Goal: Ask a question

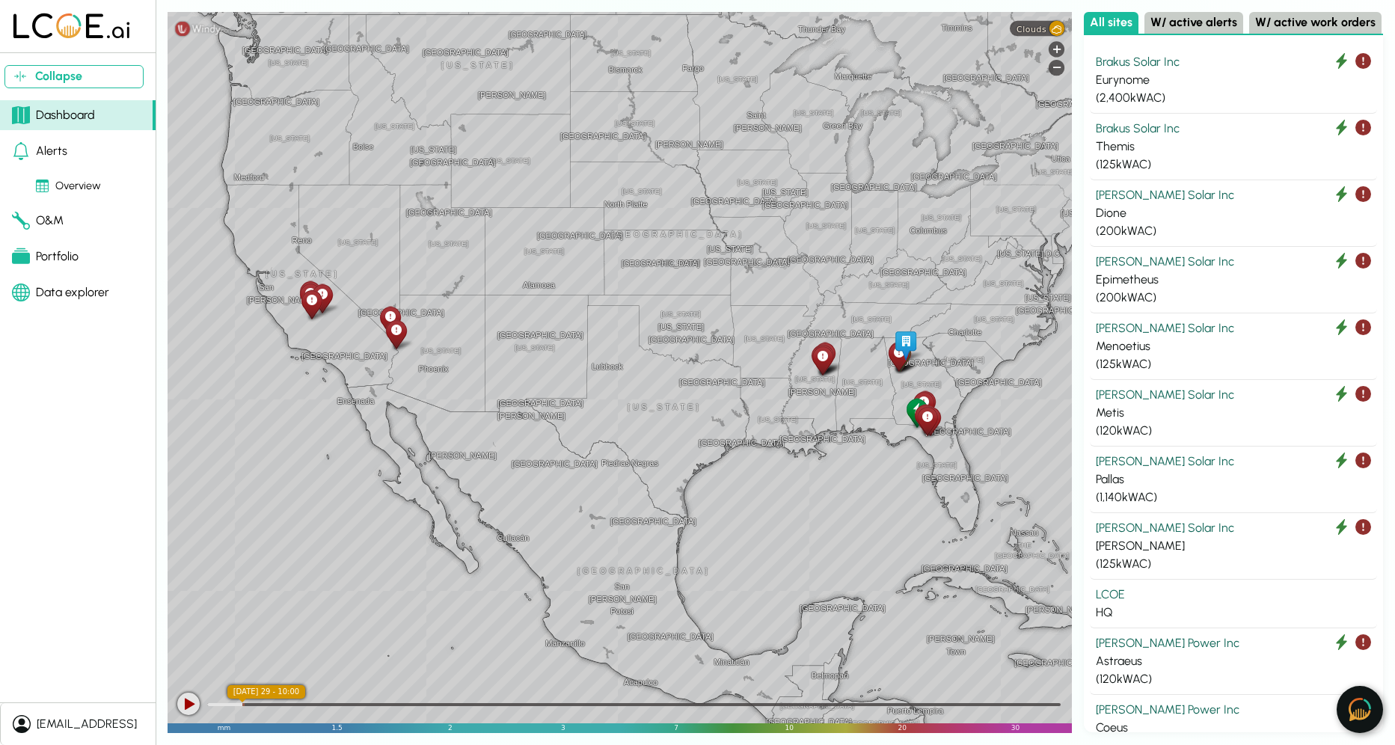
click at [1352, 714] on img at bounding box center [1360, 709] width 22 height 23
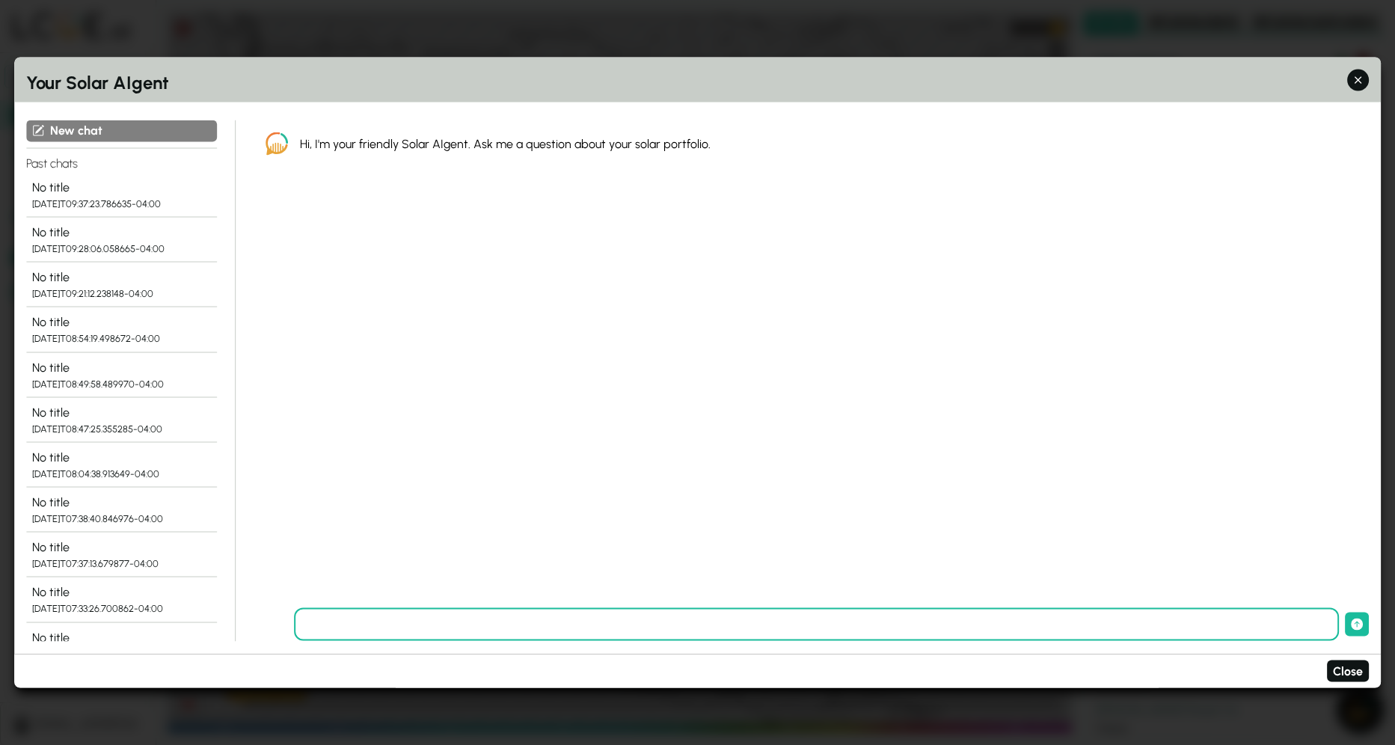
click at [566, 624] on input "text" at bounding box center [817, 624] width 1046 height 33
type input "**********"
click at [1345, 613] on button "submit" at bounding box center [1357, 625] width 24 height 24
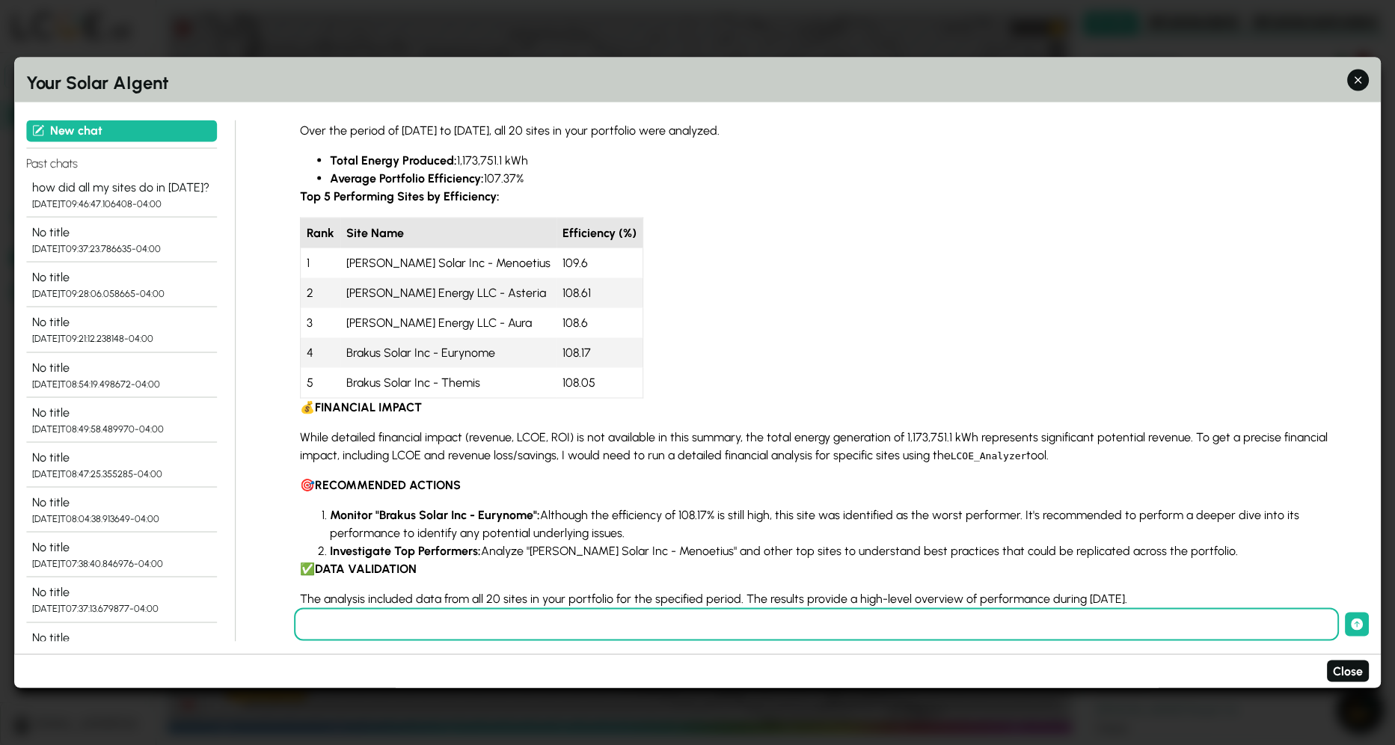
scroll to position [178, 0]
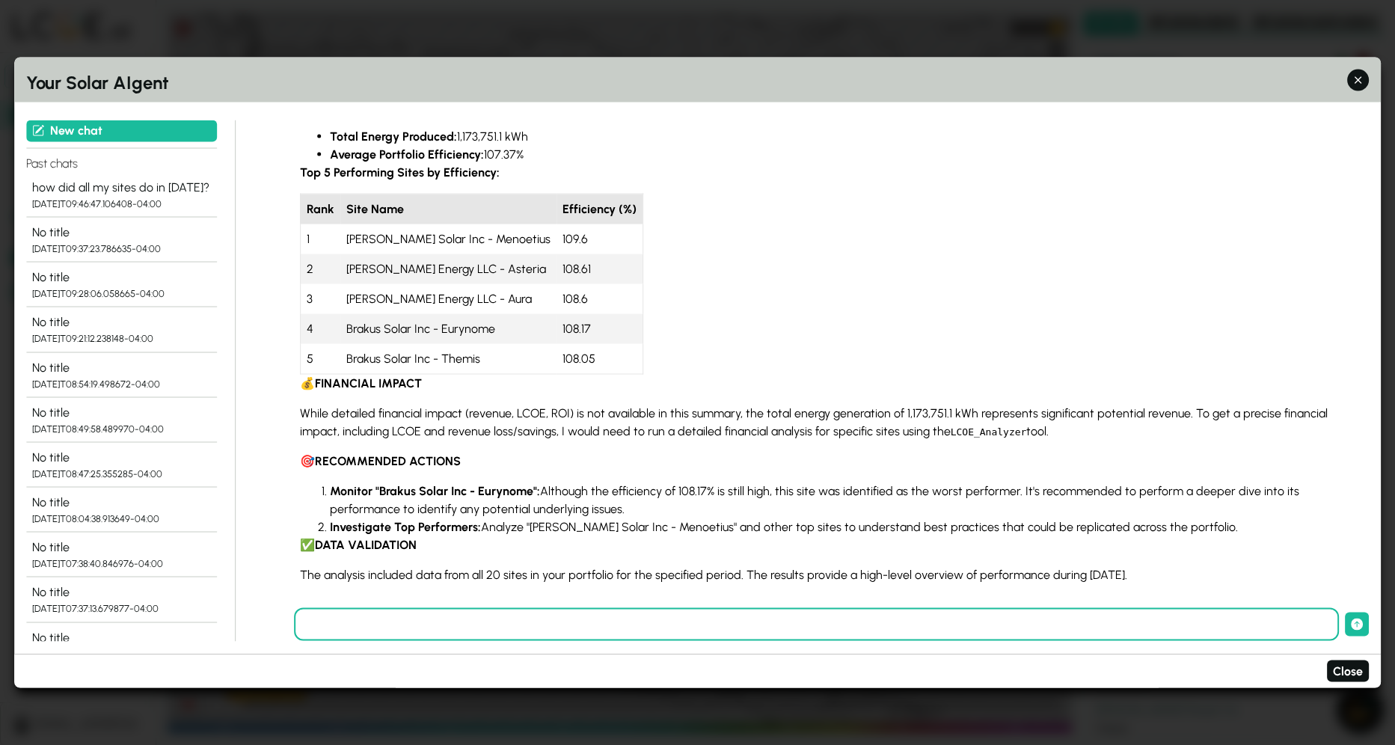
click at [759, 631] on input "text" at bounding box center [817, 624] width 1046 height 33
type input "**********"
click at [1345, 613] on button "submit" at bounding box center [1357, 625] width 24 height 24
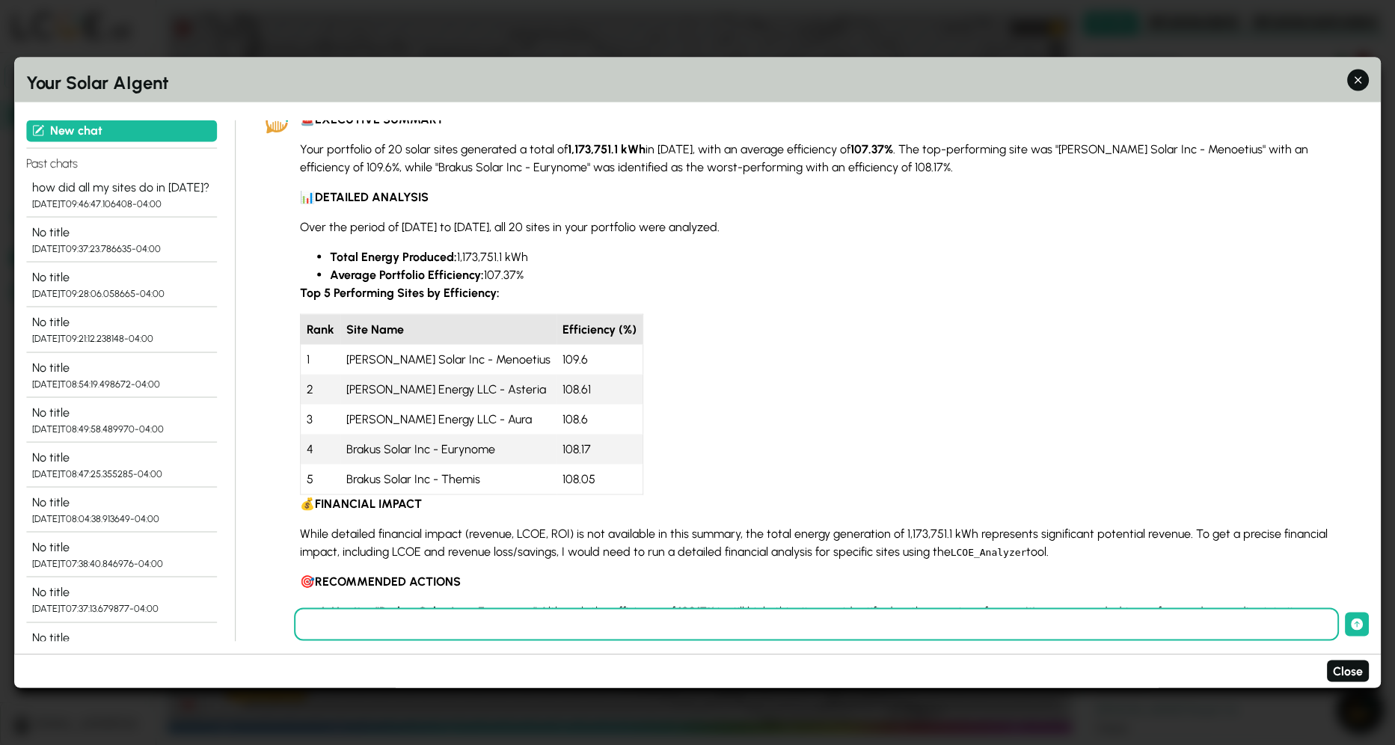
scroll to position [0, 0]
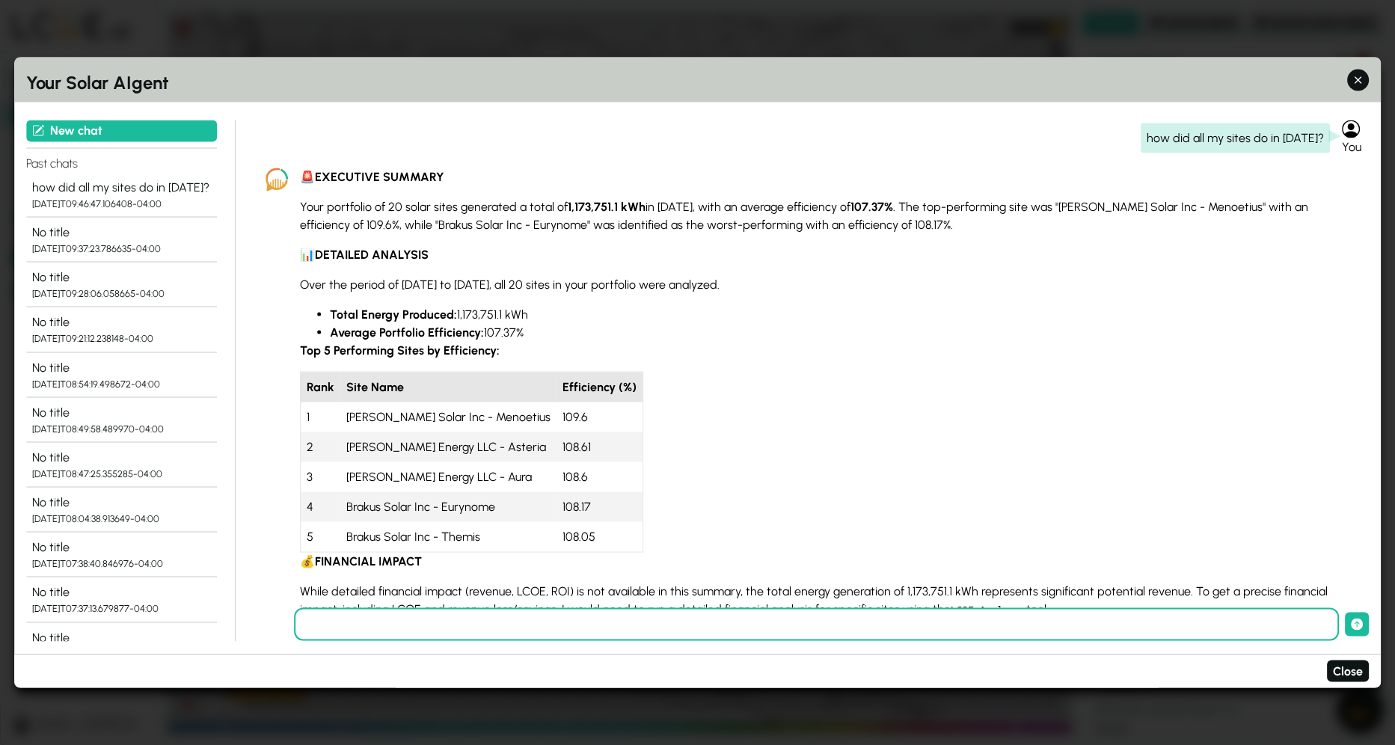
click at [1184, 135] on div "how did all my sites do in [DATE]?" at bounding box center [1235, 138] width 189 height 30
copy div "how did all my sites do in [DATE]?"
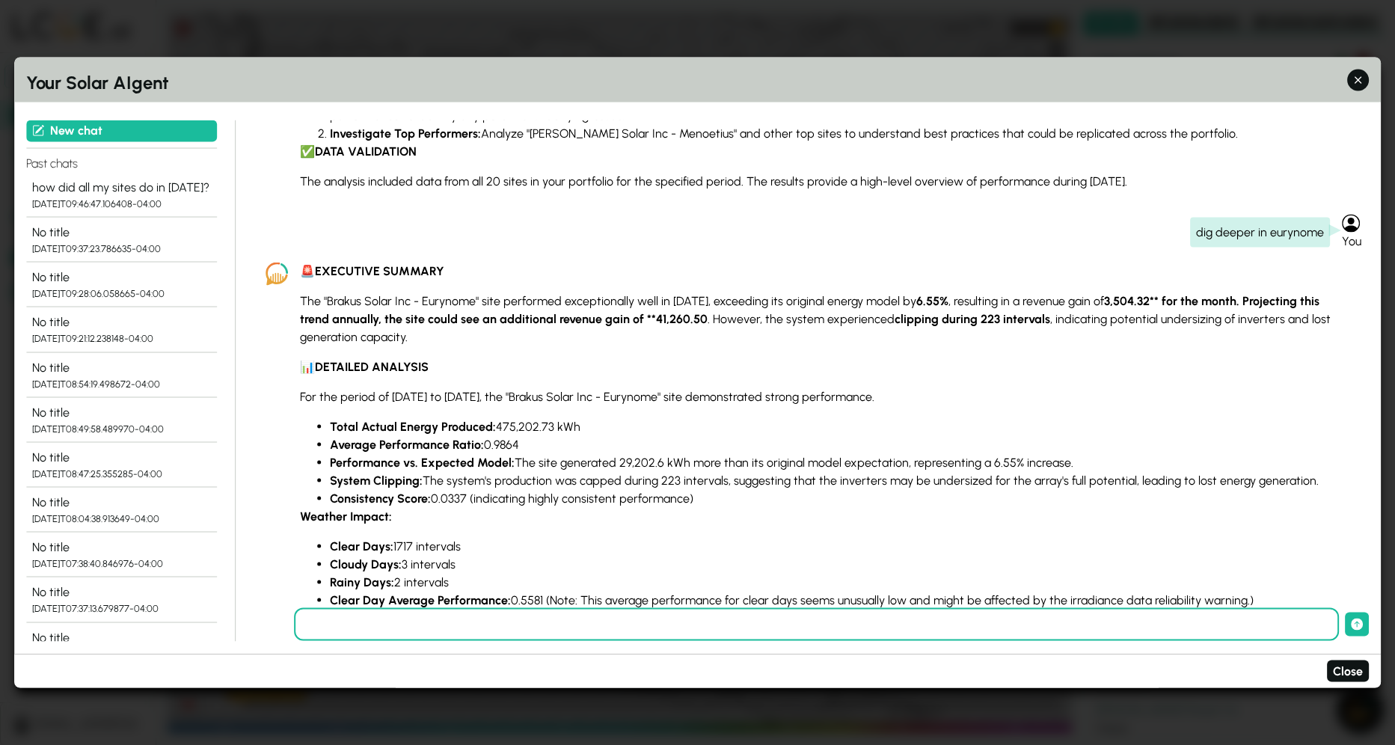
scroll to position [510, 0]
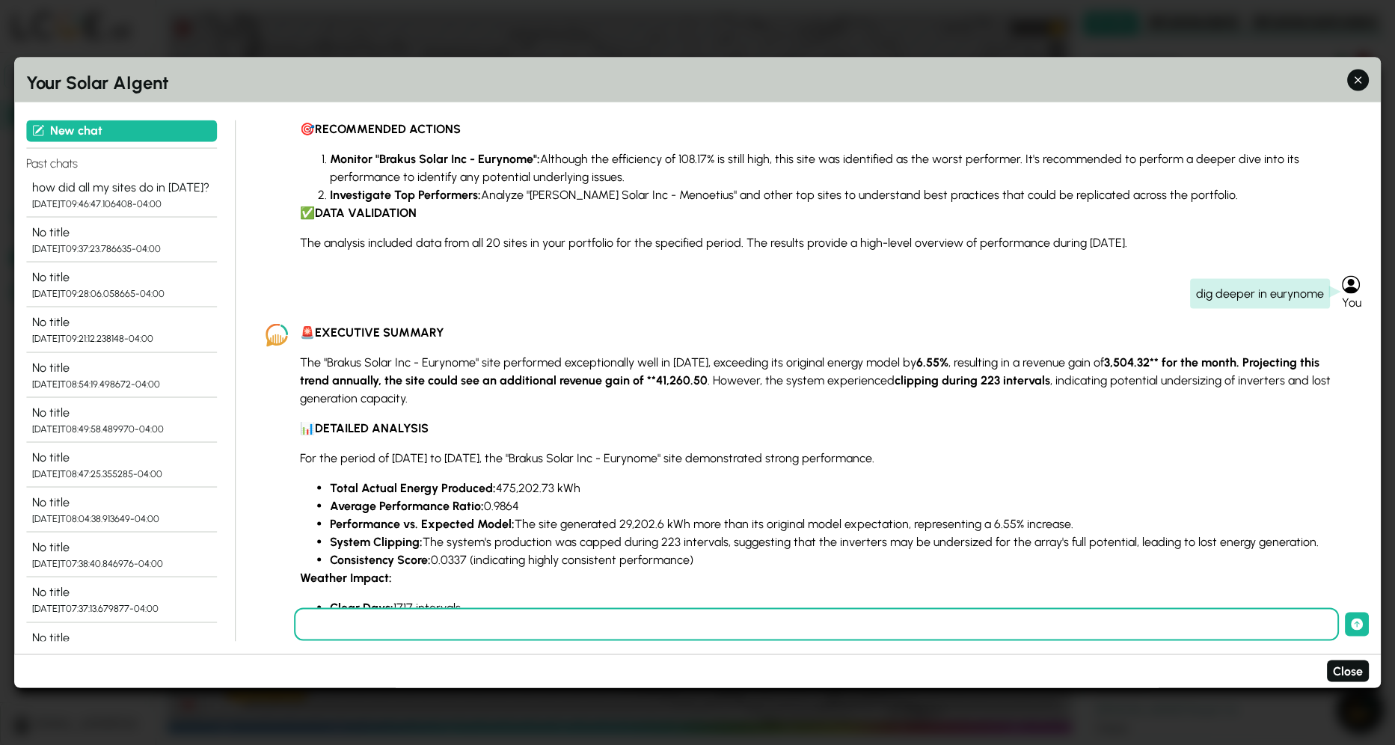
click at [1269, 292] on div "dig deeper in eurynome" at bounding box center [1260, 294] width 140 height 30
copy div "eurynome"
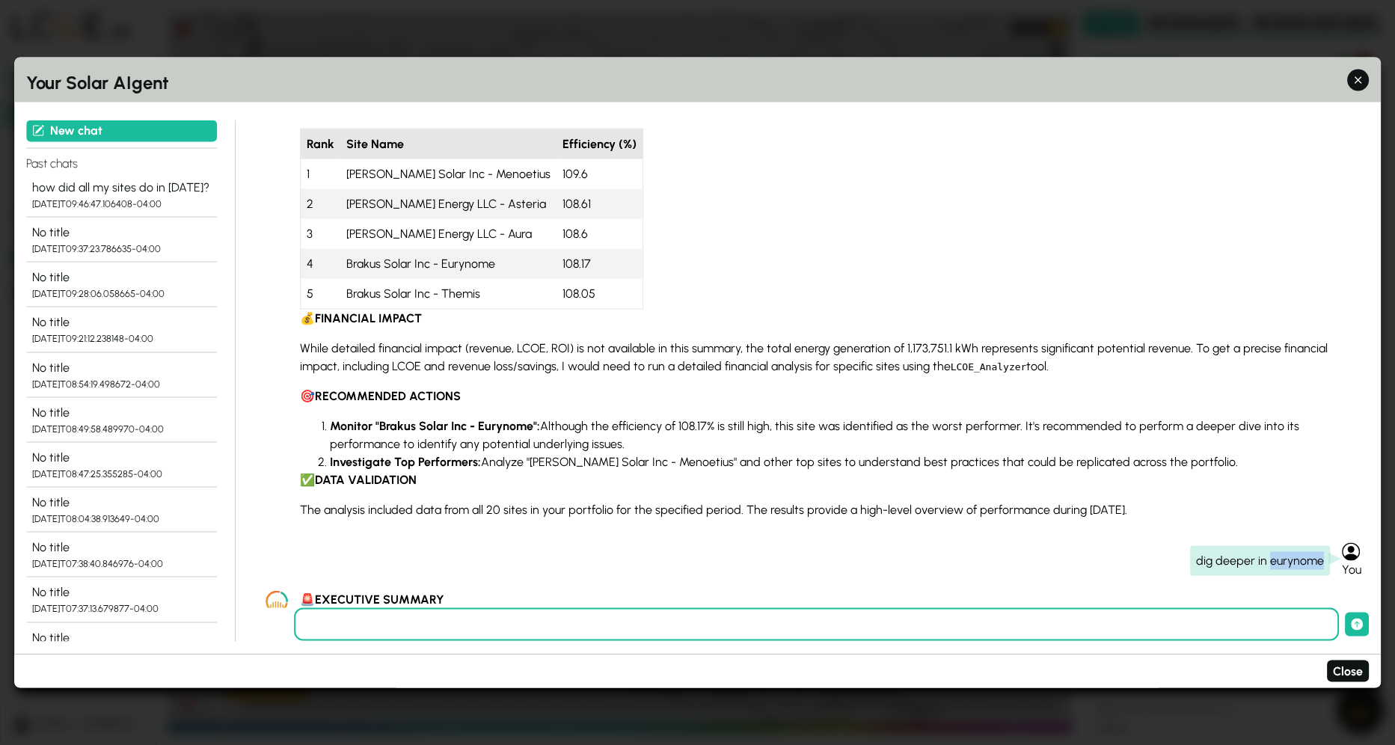
scroll to position [0, 0]
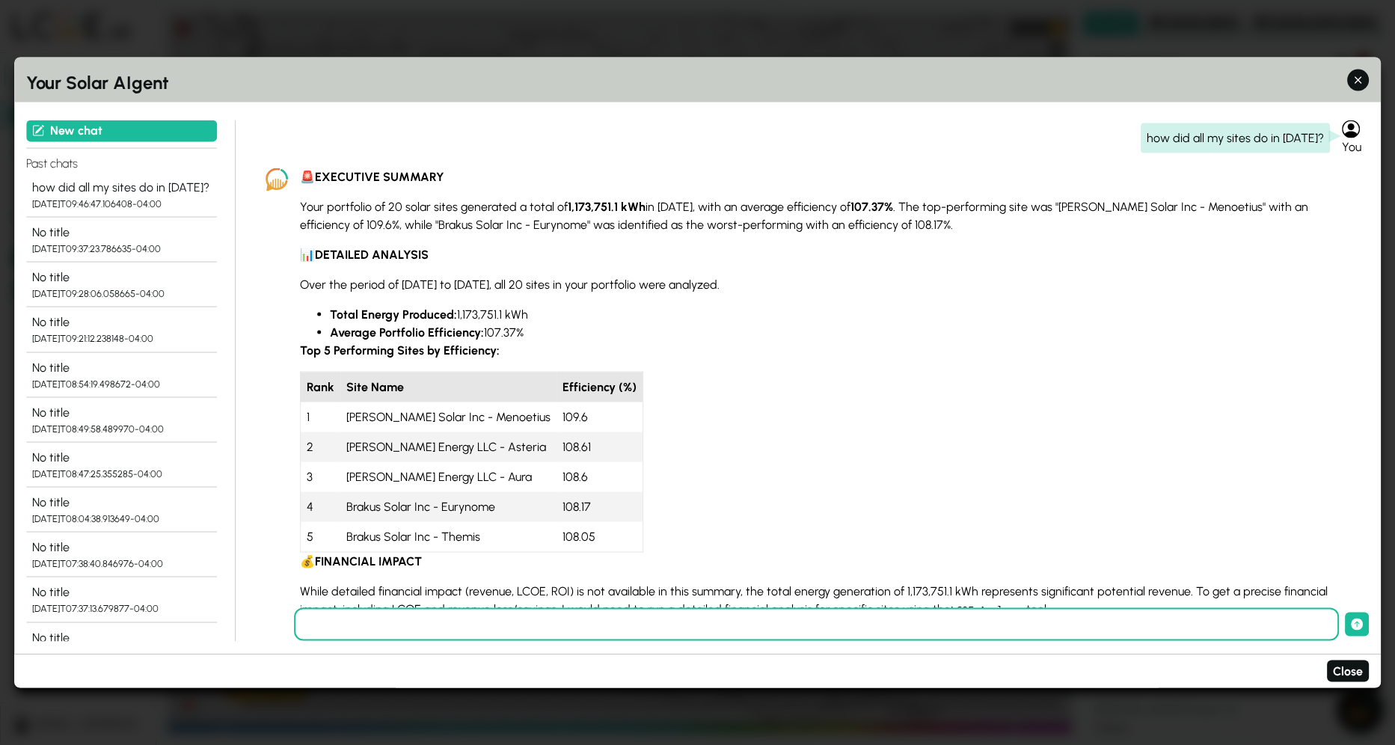
drag, startPoint x: 1134, startPoint y: 457, endPoint x: 304, endPoint y: 183, distance: 873.8
click at [304, 183] on section "🚨 EXECUTIVE SUMMARY Your portfolio of 20 solar sites generated a total of 1,173…" at bounding box center [823, 471] width 1046 height 606
copy section "🚨 LOREMIPSU DOLORSI Amet consectet ad 86 elits doeiu temporinc u labor et 3,923…"
drag, startPoint x: 917, startPoint y: 372, endPoint x: 980, endPoint y: 378, distance: 63.1
click at [917, 372] on section "🚨 EXECUTIVE SUMMARY Your portfolio of 20 solar sites generated a total of 1,173…" at bounding box center [823, 471] width 1046 height 606
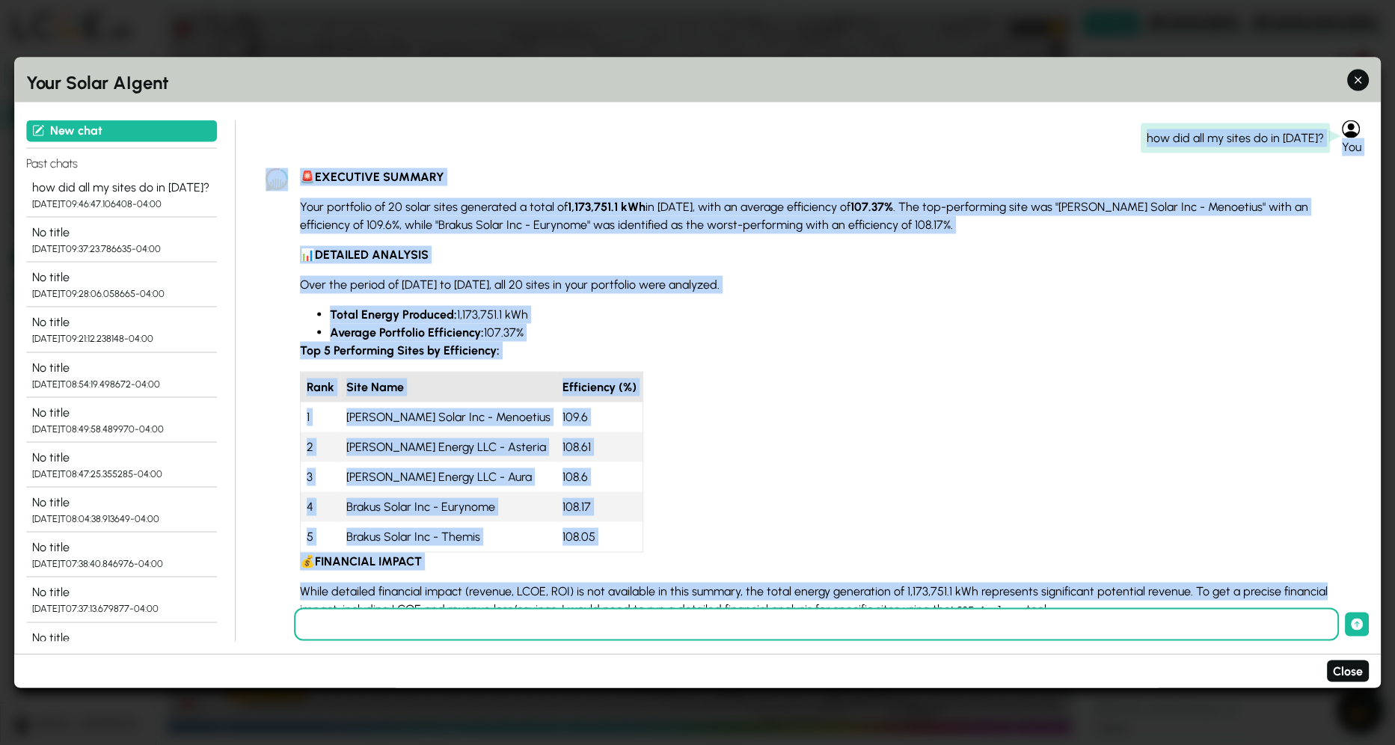
drag, startPoint x: 1323, startPoint y: 587, endPoint x: 1122, endPoint y: 140, distance: 490.5
click at [1122, 140] on div "how did all my sites do in [DATE]? You 🚨 EXECUTIVE SUMMARY Your portfolio of 20…" at bounding box center [812, 364] width 1116 height 488
copy div "lor ips dol si ametc ad el sedd 6048? Eiu 🚨 TEMPORINC UTLABOR Etdo magnaaliq en…"
click at [805, 457] on section "🚨 EXECUTIVE SUMMARY Your portfolio of 20 solar sites generated a total of 1,173…" at bounding box center [823, 471] width 1046 height 606
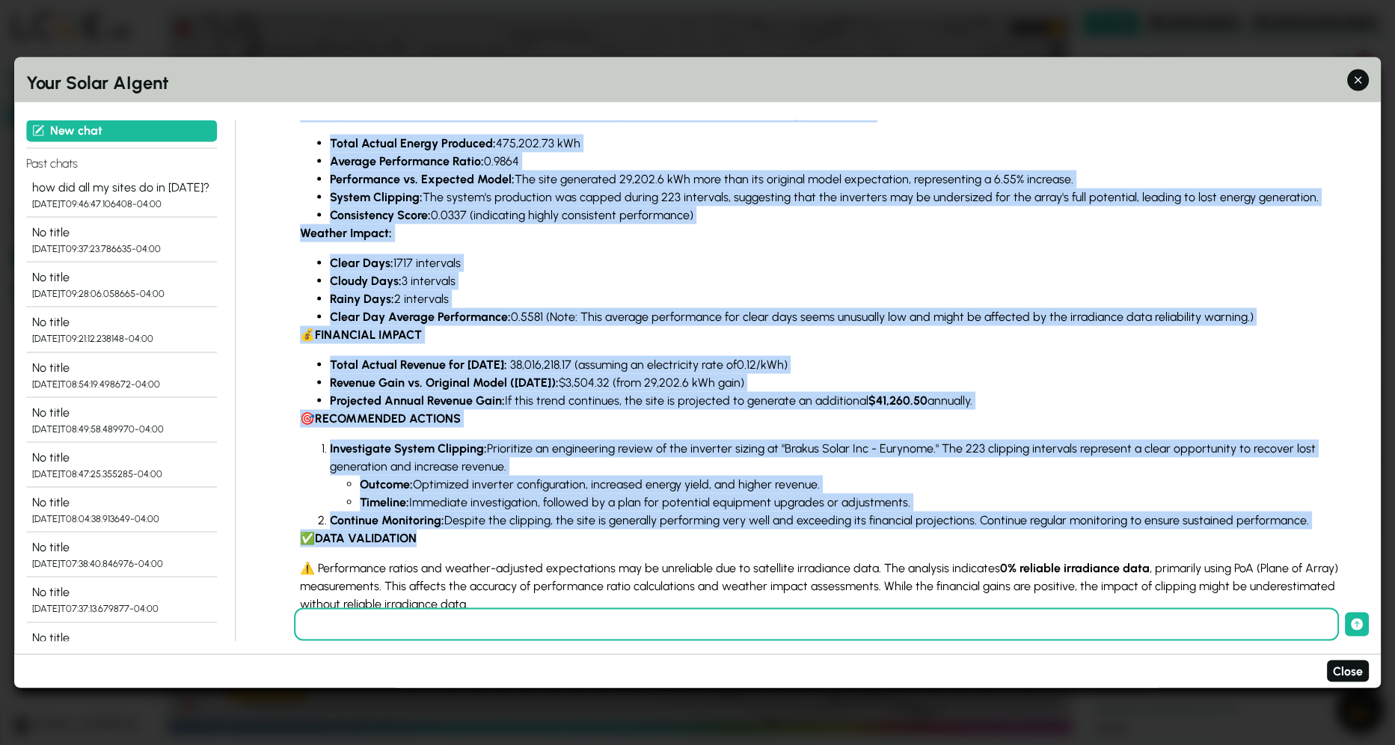
scroll to position [884, 0]
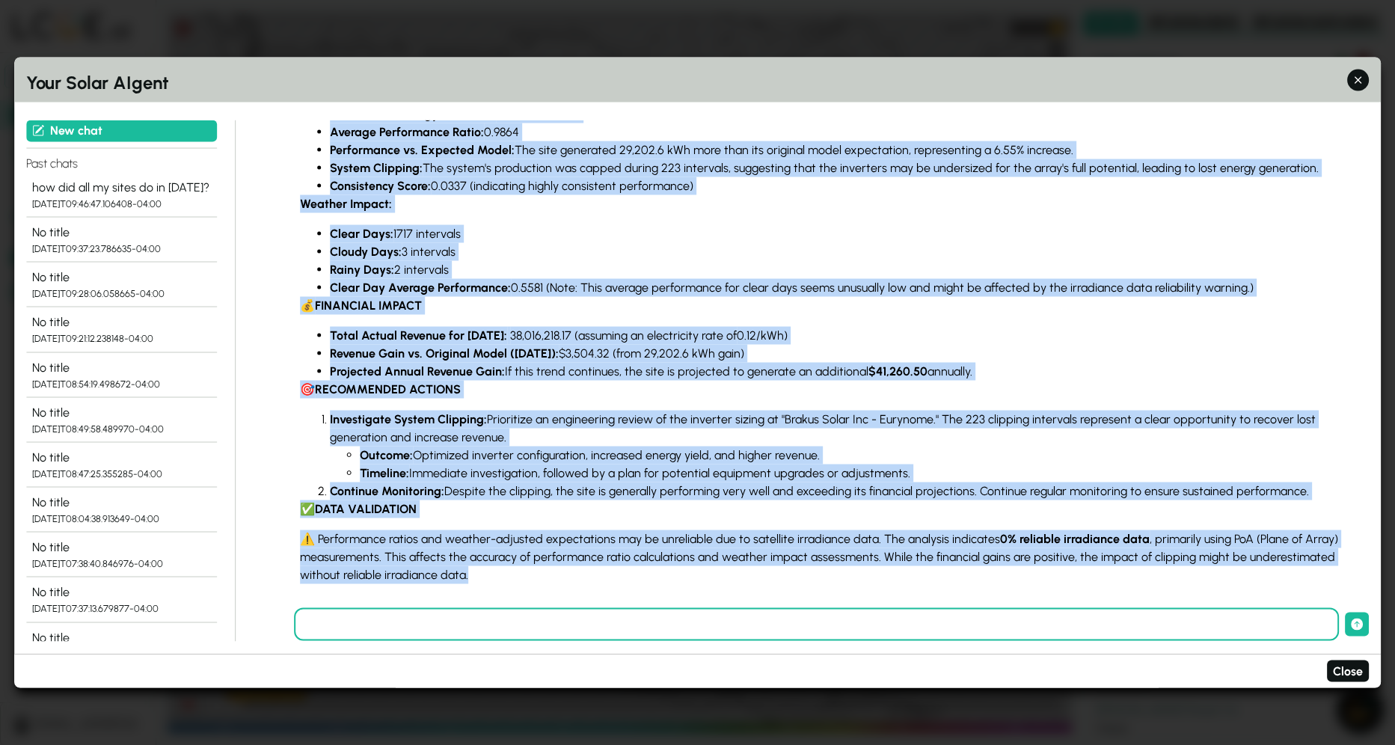
drag, startPoint x: 1189, startPoint y: 354, endPoint x: 876, endPoint y: 570, distance: 380.7
click at [876, 570] on div "how did all my sites do in [DATE]? You 🚨 EXECUTIVE SUMMARY Your portfolio of 20…" at bounding box center [812, 364] width 1116 height 488
copy div "lor ipsumd si ametcons Adi 🚨 ELITSEDDO EIUSMOD Tem "Incidi Utlab Etd - Magnaali…"
